Goal: Task Accomplishment & Management: Use online tool/utility

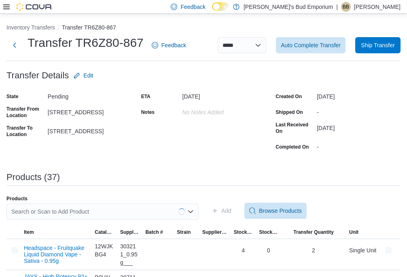
drag, startPoint x: 86, startPoint y: 96, endPoint x: 346, endPoint y: 156, distance: 266.8
click at [313, 44] on span "Auto Complete Transfer" at bounding box center [311, 45] width 60 height 8
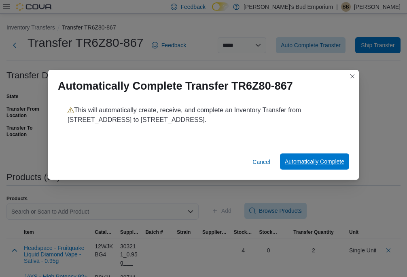
click at [325, 161] on span "Automatically Complete" at bounding box center [314, 162] width 59 height 8
